Goal: Find specific page/section: Find specific page/section

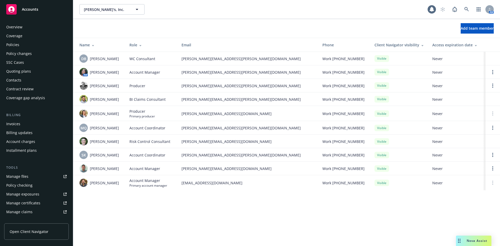
scroll to position [111, 0]
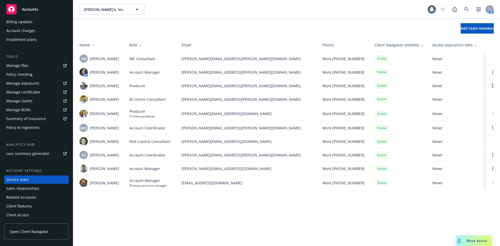
click at [493, 85] on link "Open options" at bounding box center [492, 85] width 6 height 6
click at [448, 71] on span "Remove producer" at bounding box center [449, 70] width 43 height 5
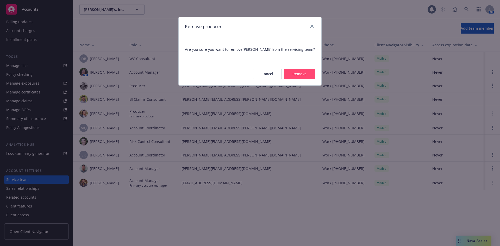
click at [303, 74] on button "Remove" at bounding box center [299, 74] width 31 height 10
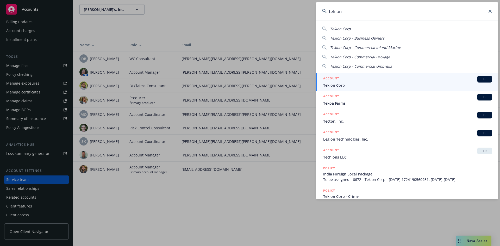
type input "tekion"
click at [479, 82] on div "BI" at bounding box center [484, 79] width 15 height 7
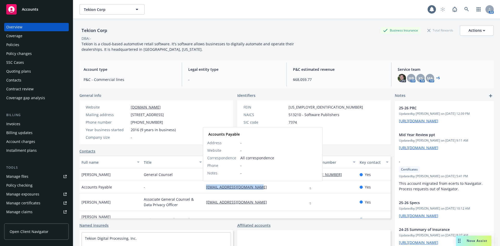
drag, startPoint x: 265, startPoint y: 185, endPoint x: 203, endPoint y: 185, distance: 62.2
click at [204, 185] on div "accountspayable@tekion.com Accounts Payable Address - Website - Correspondence …" at bounding box center [256, 187] width 104 height 12
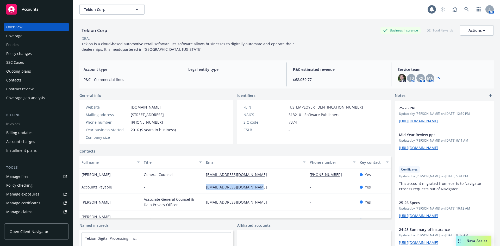
copy link "[EMAIL_ADDRESS][DOMAIN_NAME]"
click at [200, 30] on div "Tekion Corp Business Insurance Total Rewards Actions" at bounding box center [286, 30] width 414 height 10
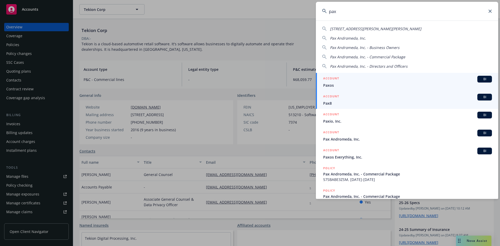
type input "pax"
click at [479, 96] on span "BI" at bounding box center [484, 97] width 10 height 5
